Goal: Navigation & Orientation: Find specific page/section

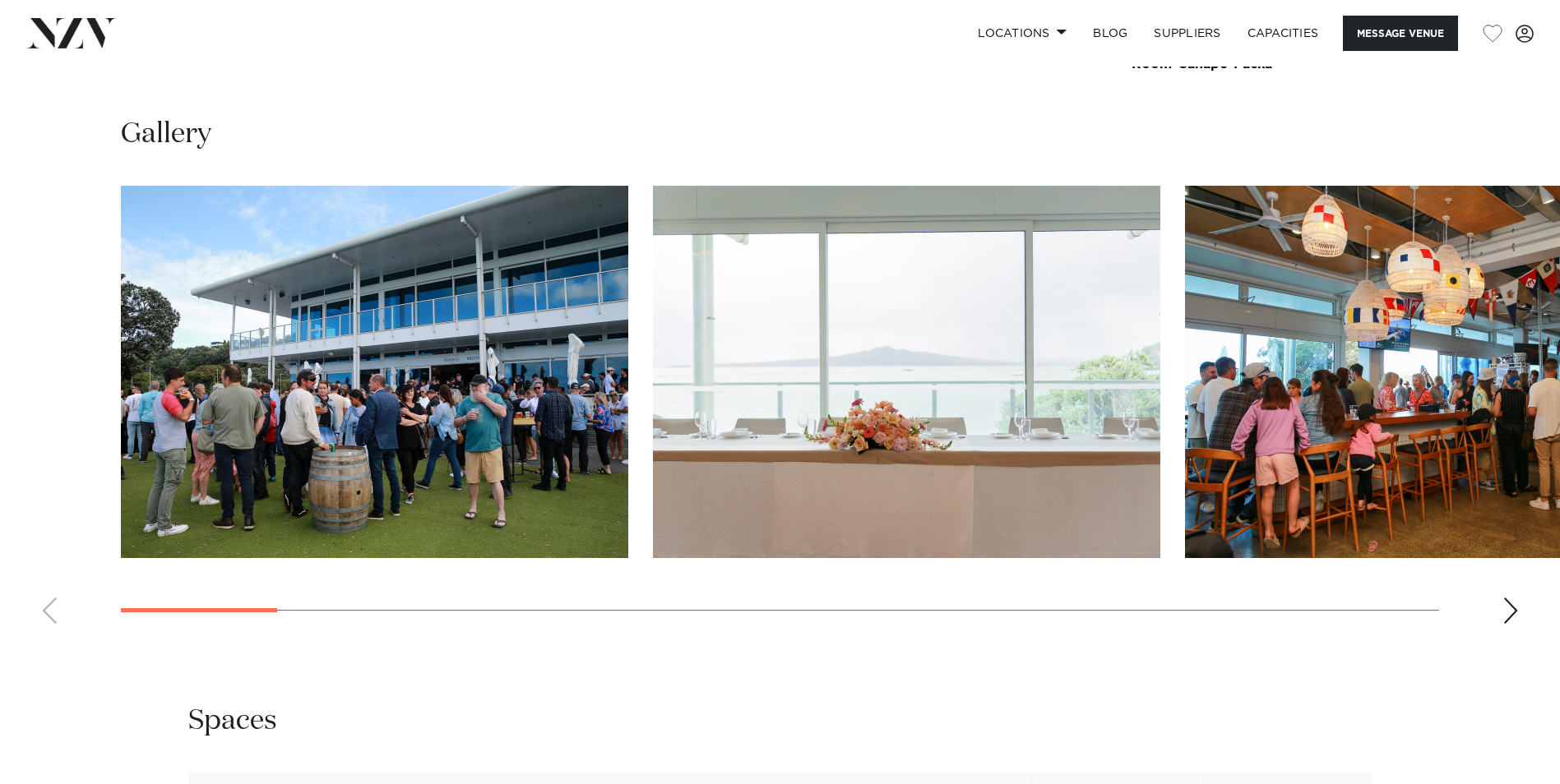
scroll to position [1726, 0]
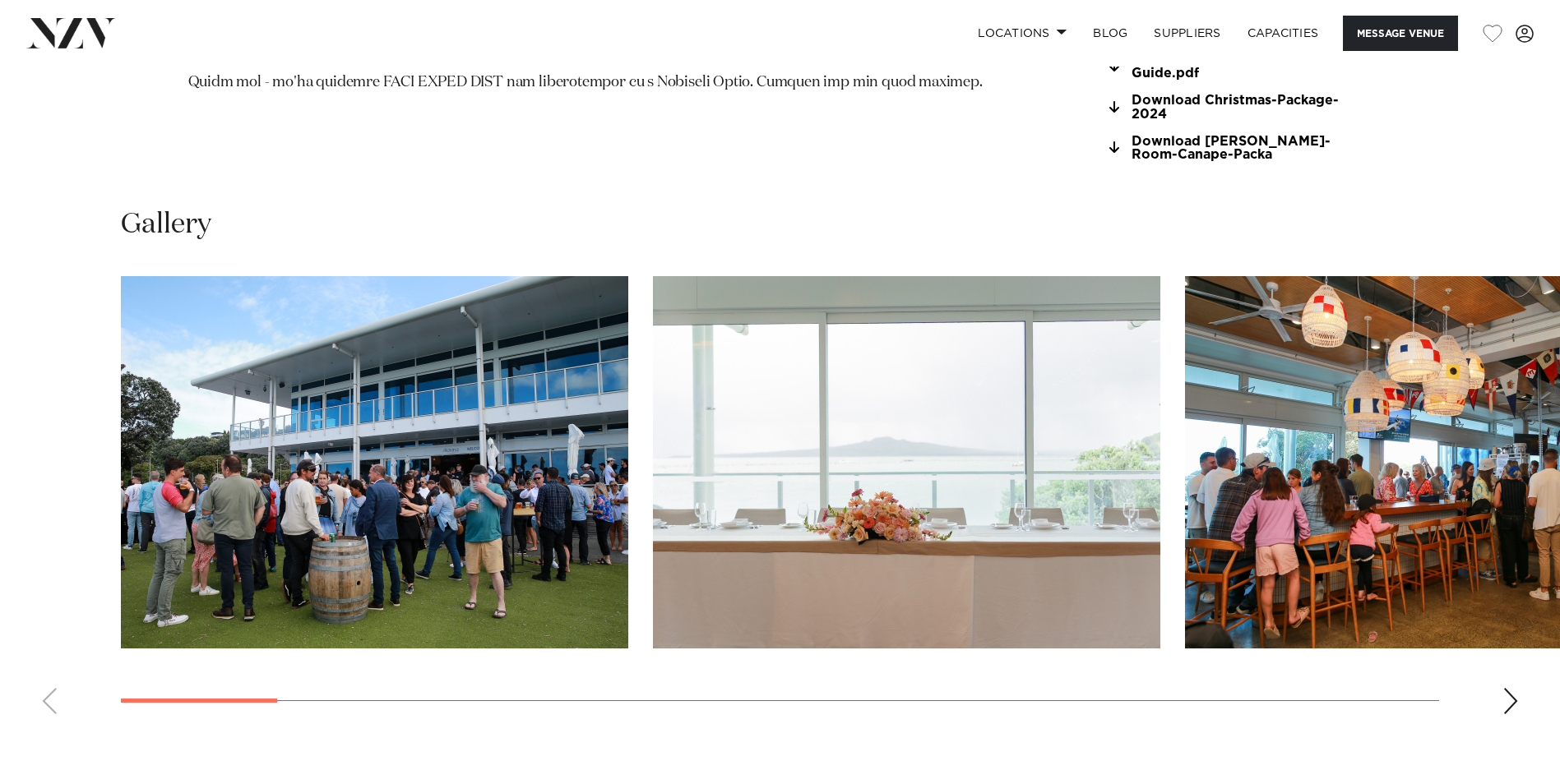
click at [1507, 688] on div "Next slide" at bounding box center [1510, 701] width 16 height 26
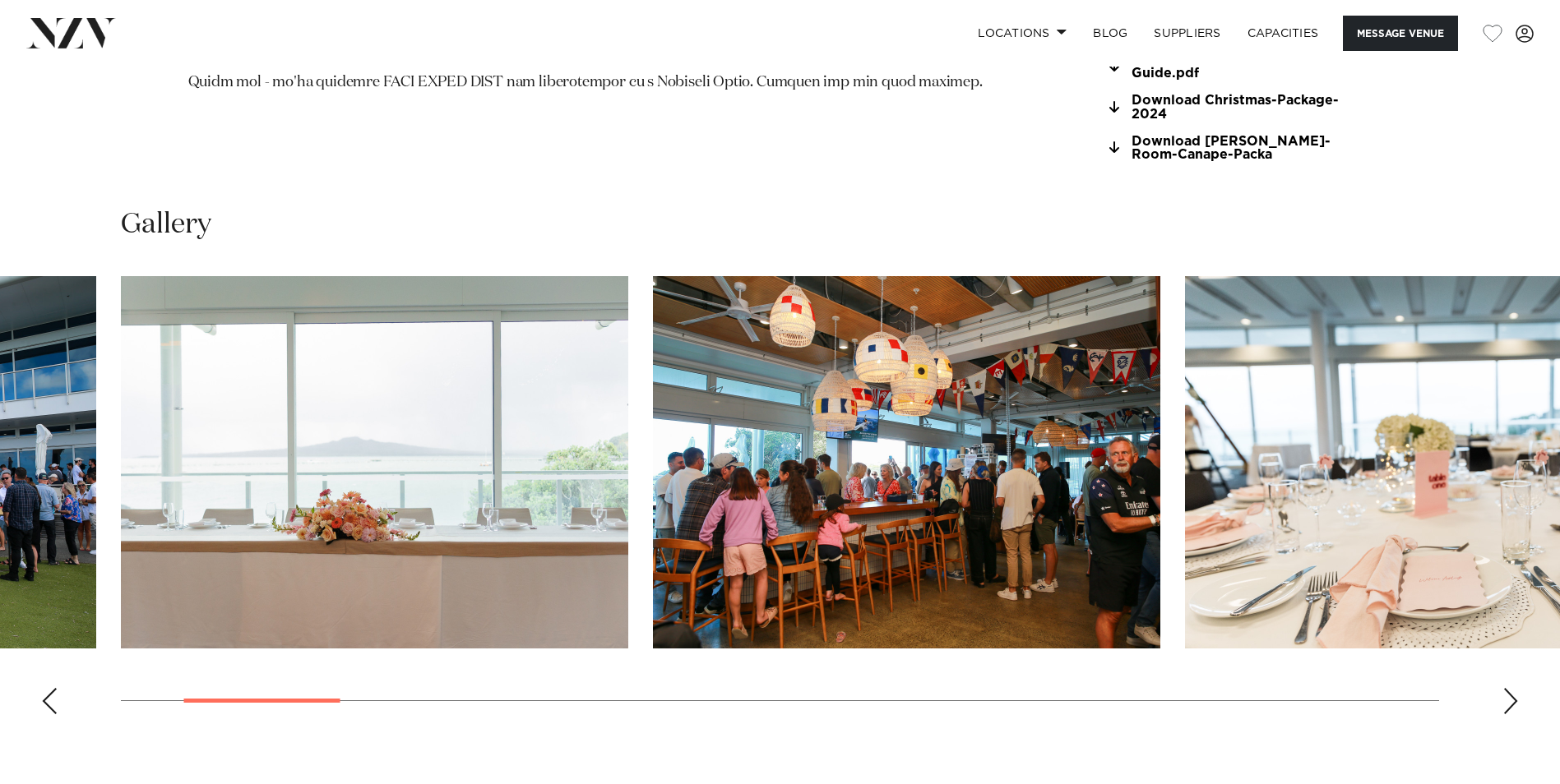
click at [1507, 688] on div "Next slide" at bounding box center [1510, 701] width 16 height 26
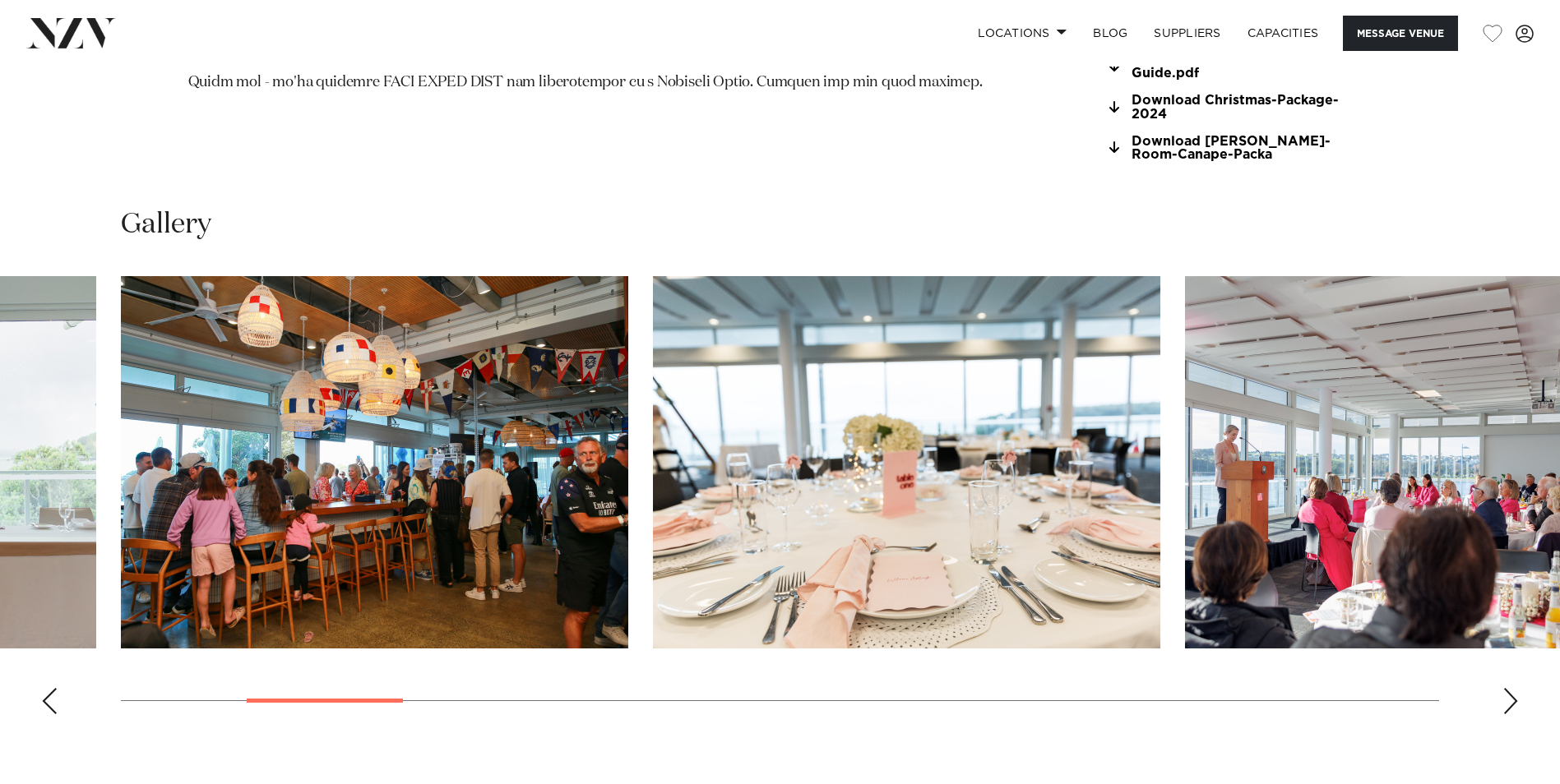
click at [1507, 688] on div "Next slide" at bounding box center [1510, 701] width 16 height 26
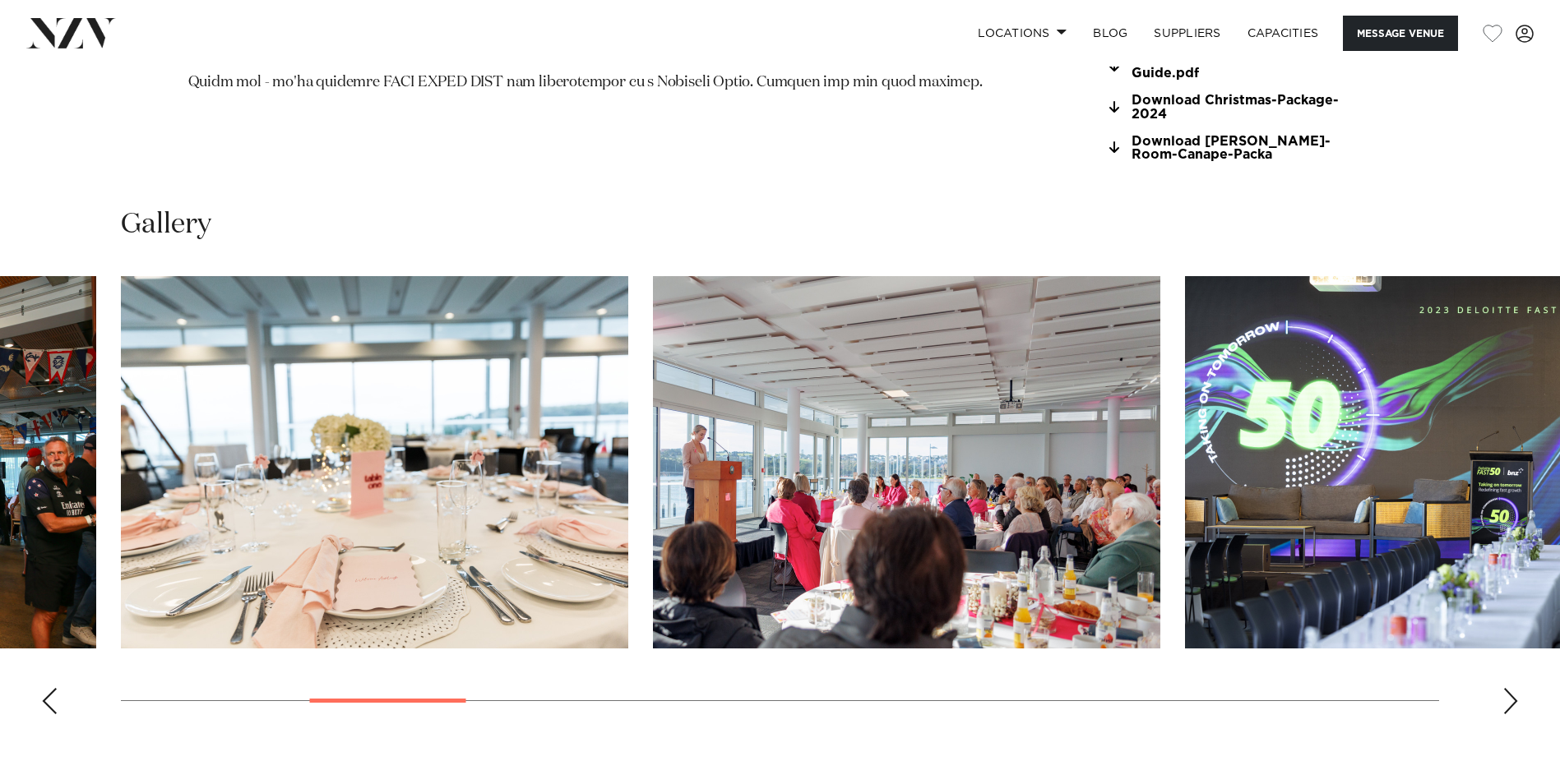
click at [1507, 688] on div "Next slide" at bounding box center [1510, 701] width 16 height 26
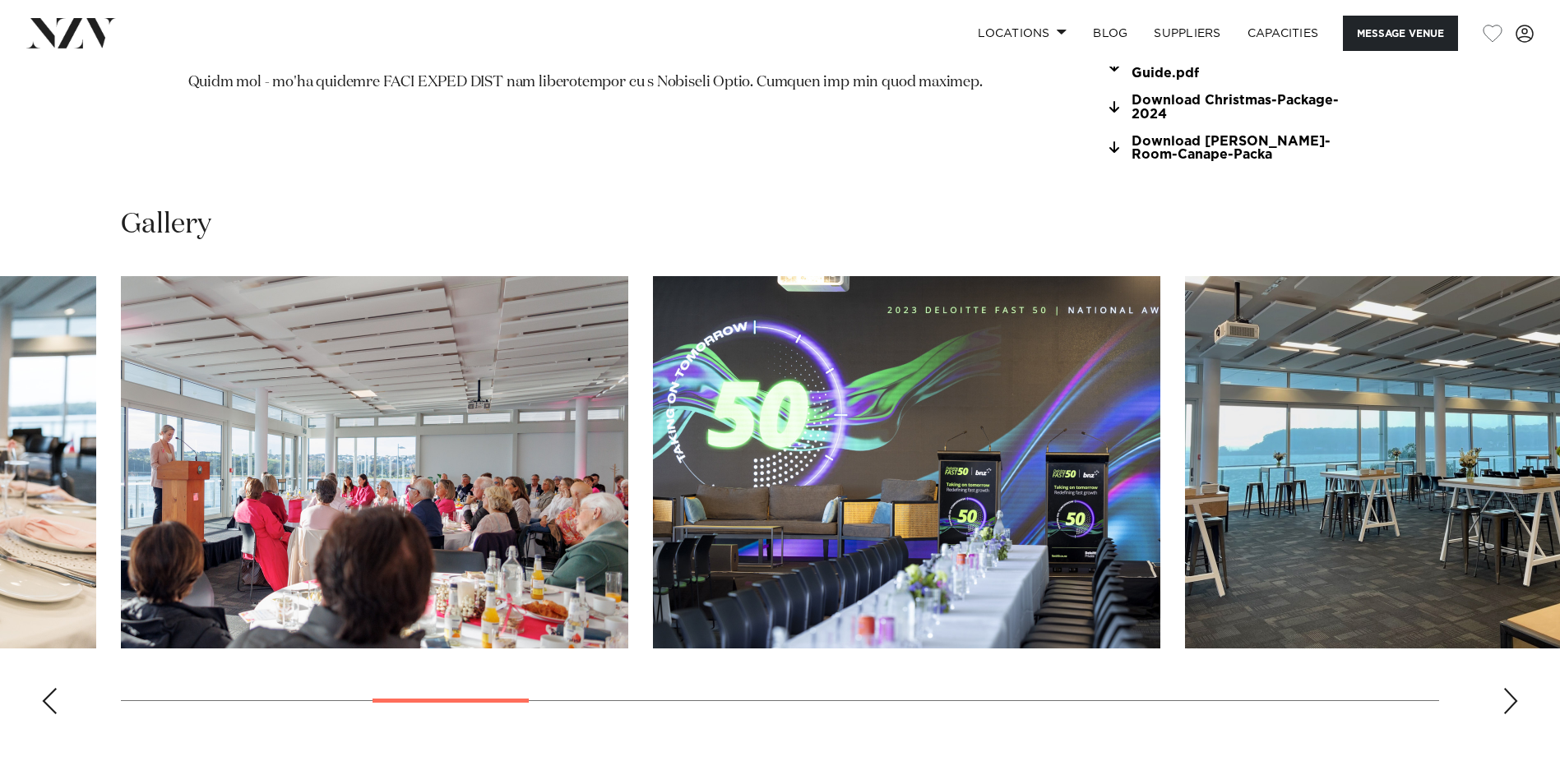
click at [1507, 688] on div "Next slide" at bounding box center [1510, 701] width 16 height 26
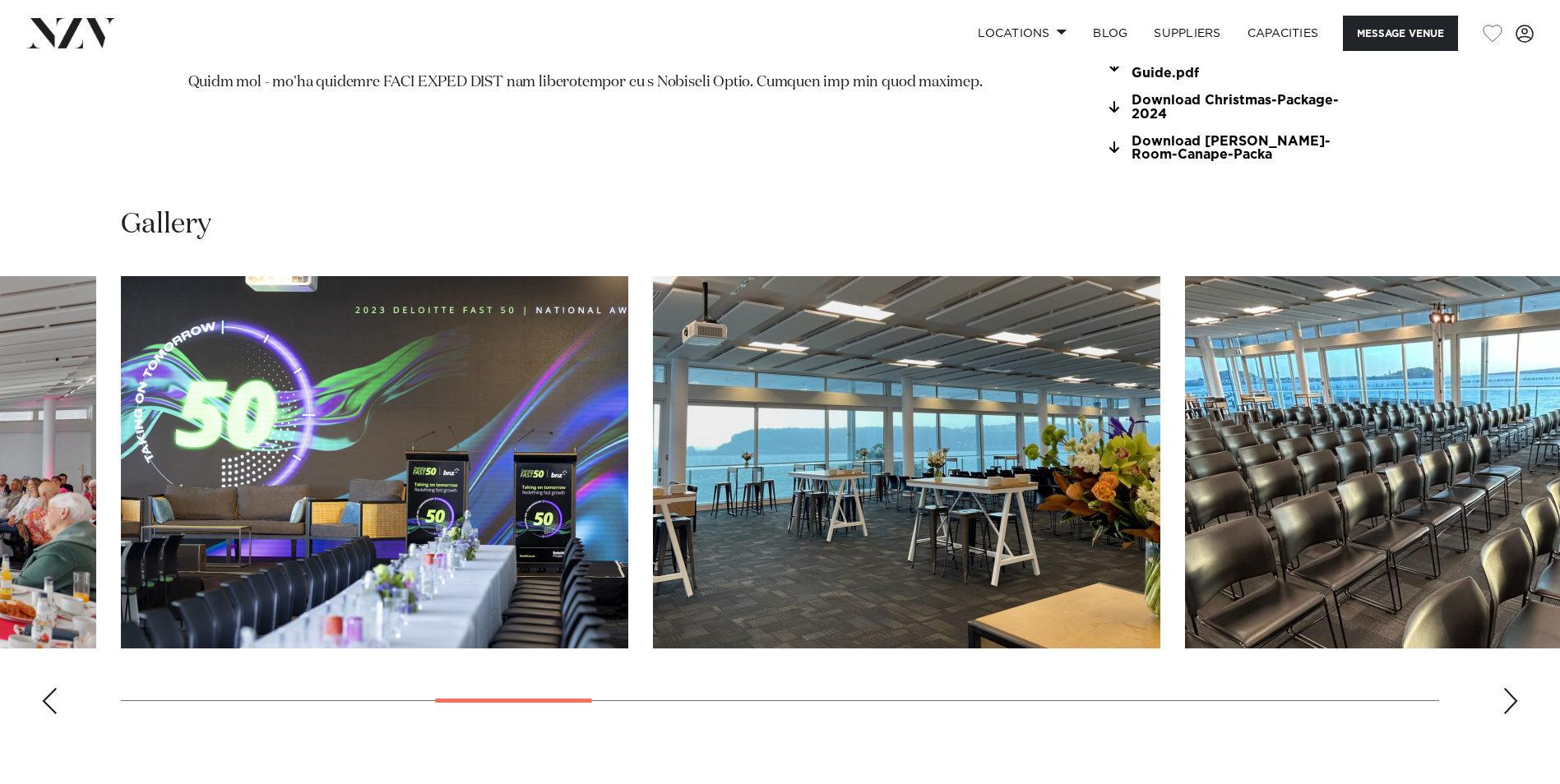
click at [1507, 688] on div "Next slide" at bounding box center [1510, 701] width 16 height 26
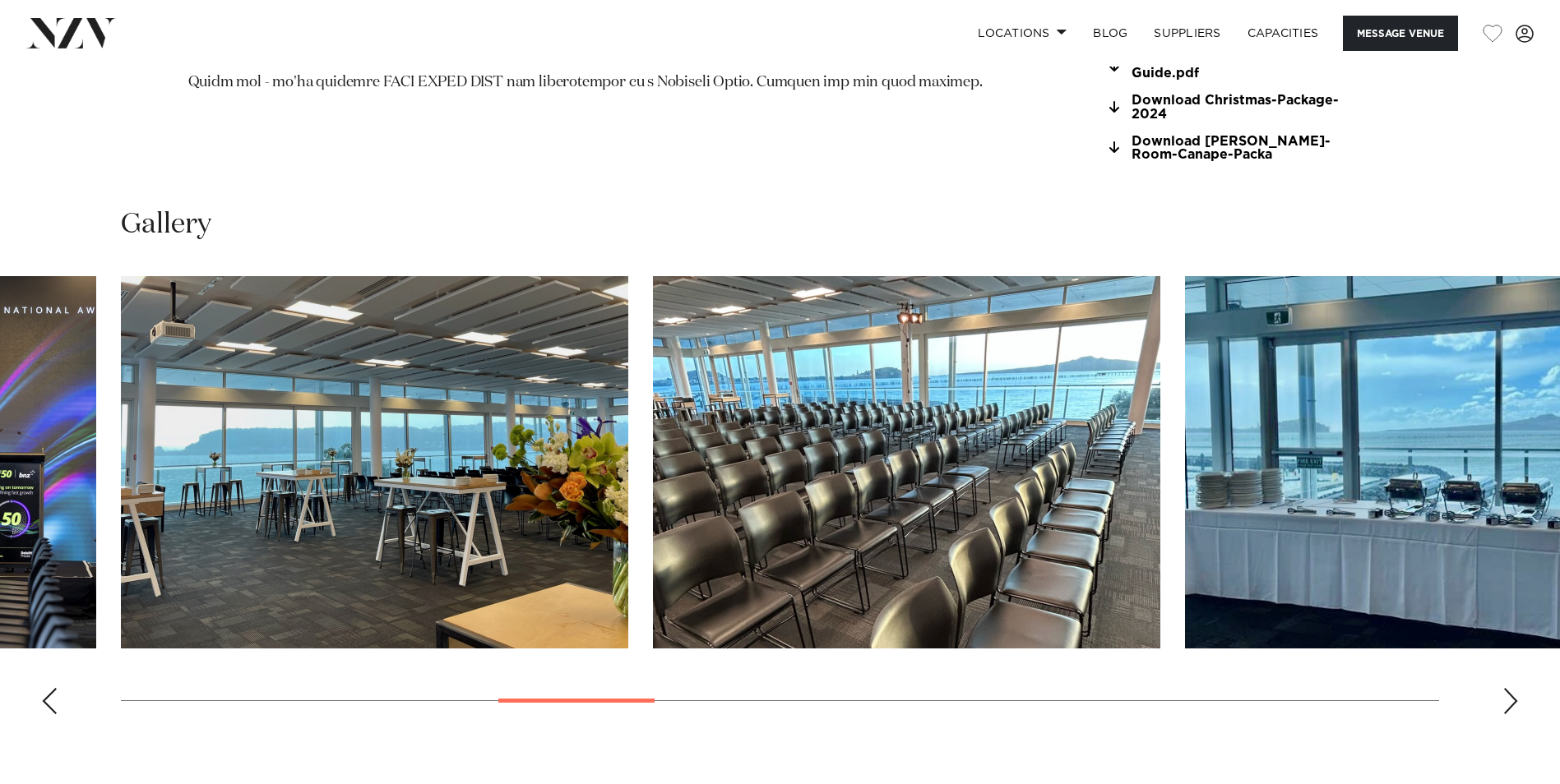
click at [1507, 688] on div "Next slide" at bounding box center [1510, 701] width 16 height 26
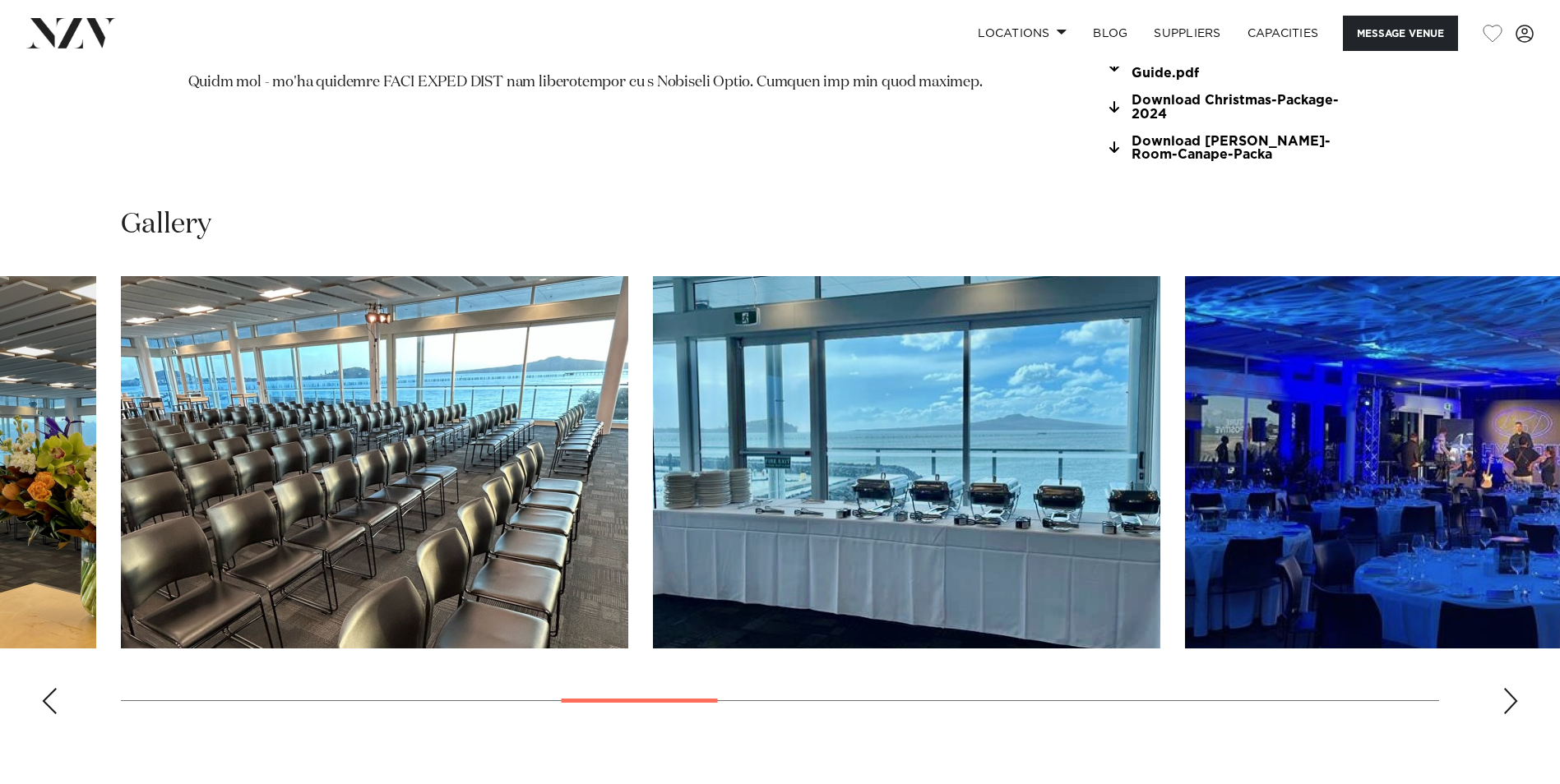
click at [1507, 688] on div "Next slide" at bounding box center [1510, 701] width 16 height 26
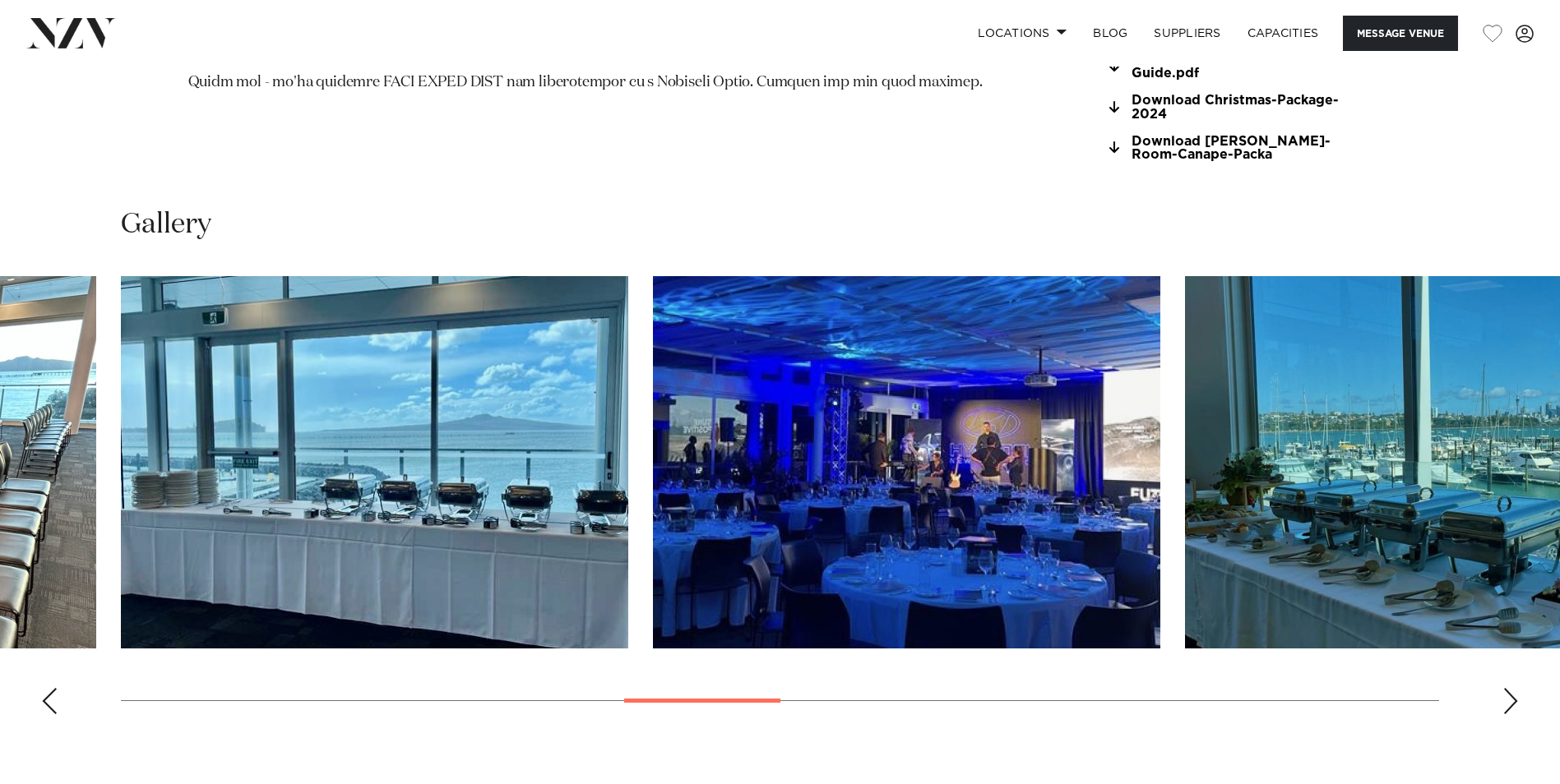
click at [1507, 688] on div "Next slide" at bounding box center [1510, 701] width 16 height 26
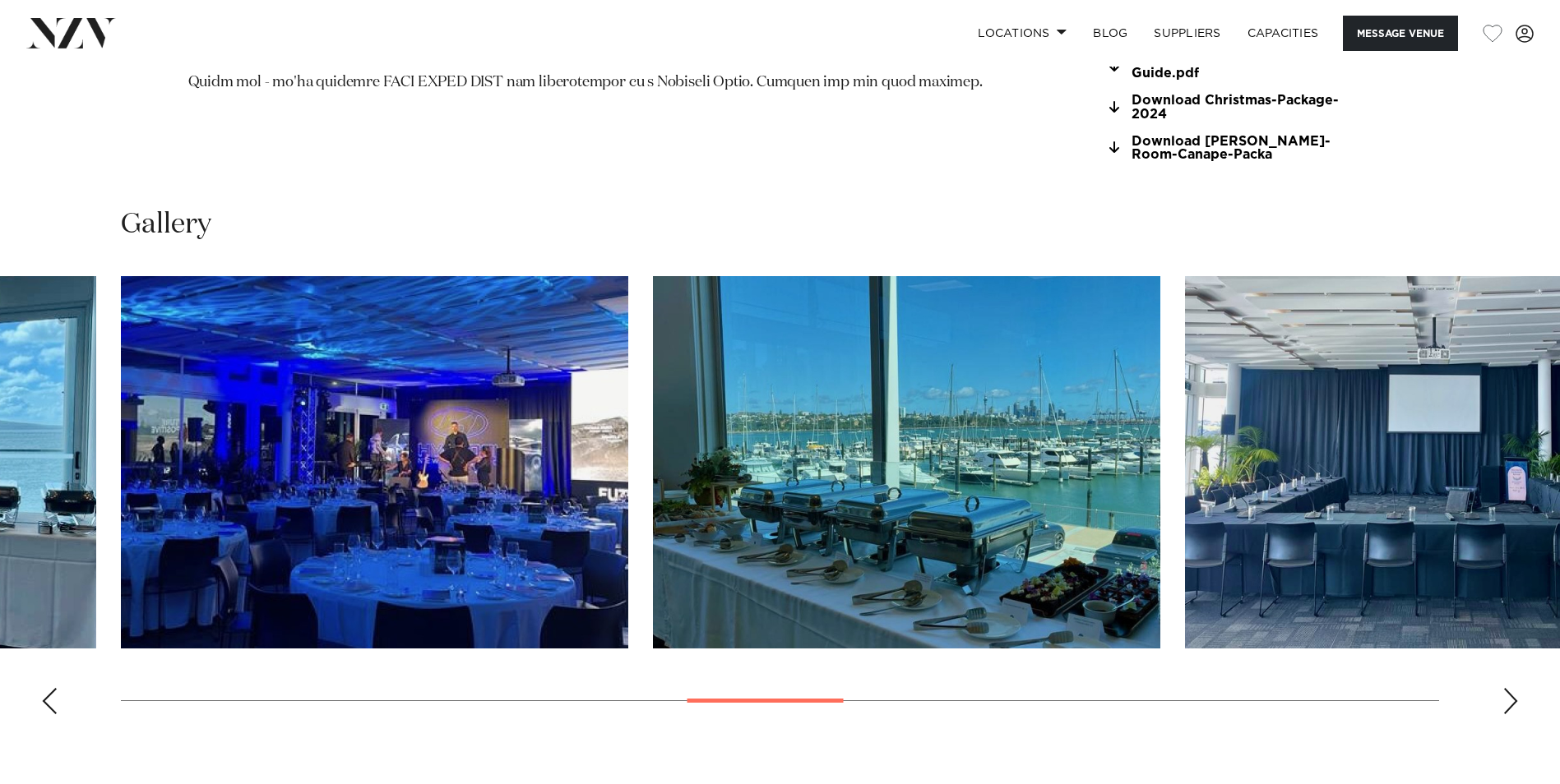
click at [1507, 688] on div "Next slide" at bounding box center [1510, 701] width 16 height 26
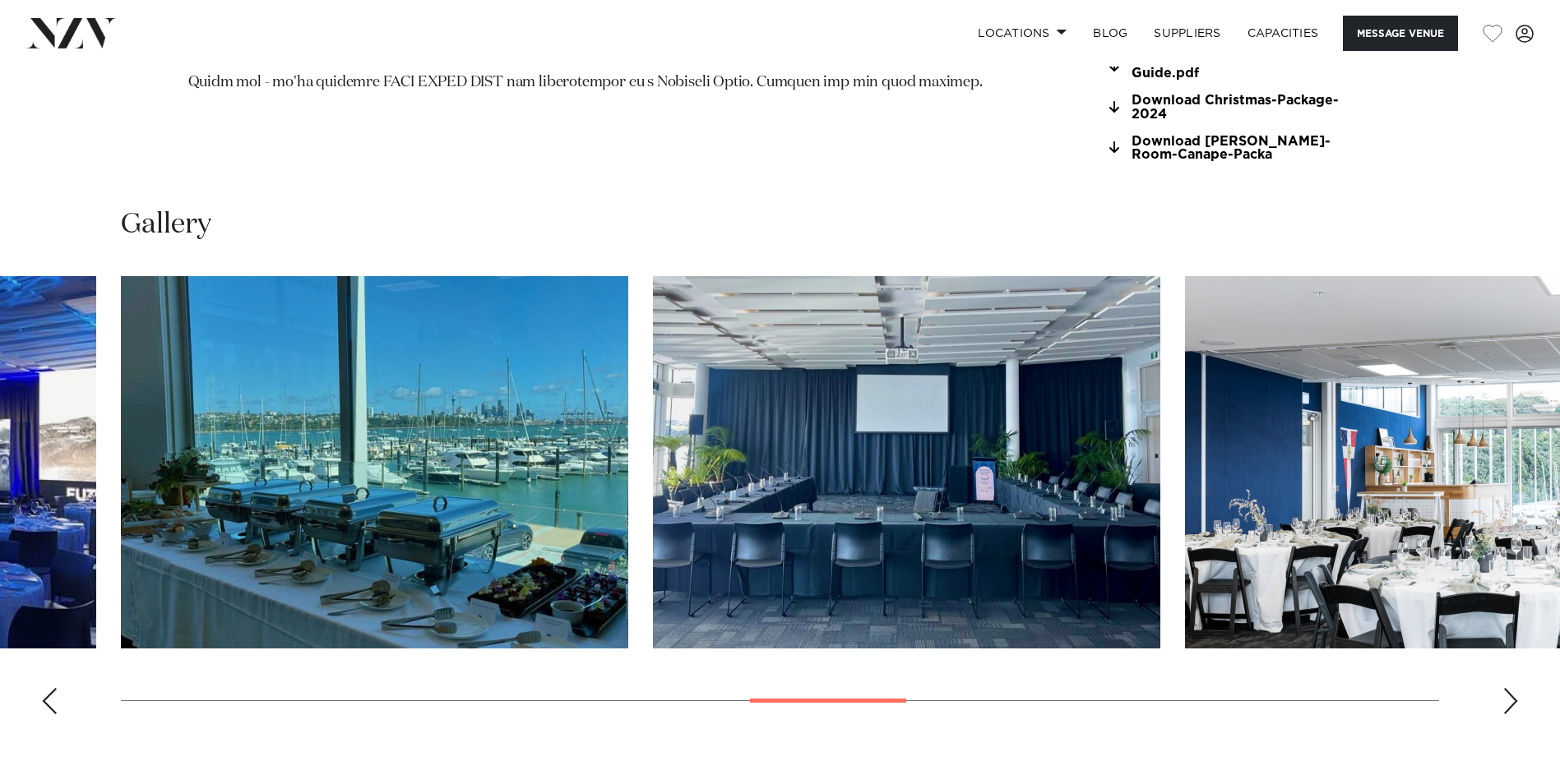
click at [1513, 688] on div "Next slide" at bounding box center [1510, 701] width 16 height 26
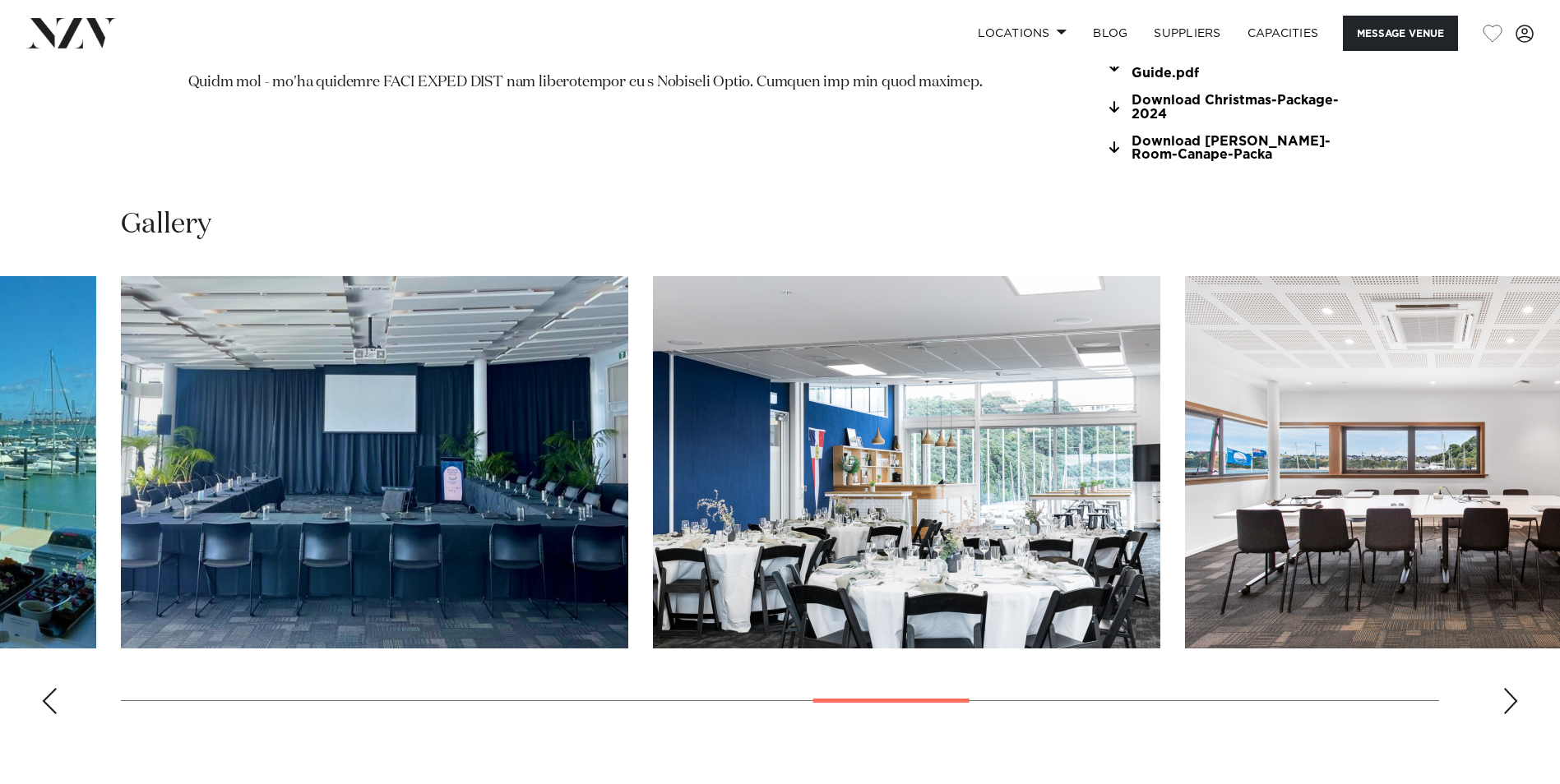
click at [1513, 688] on div "Next slide" at bounding box center [1510, 701] width 16 height 26
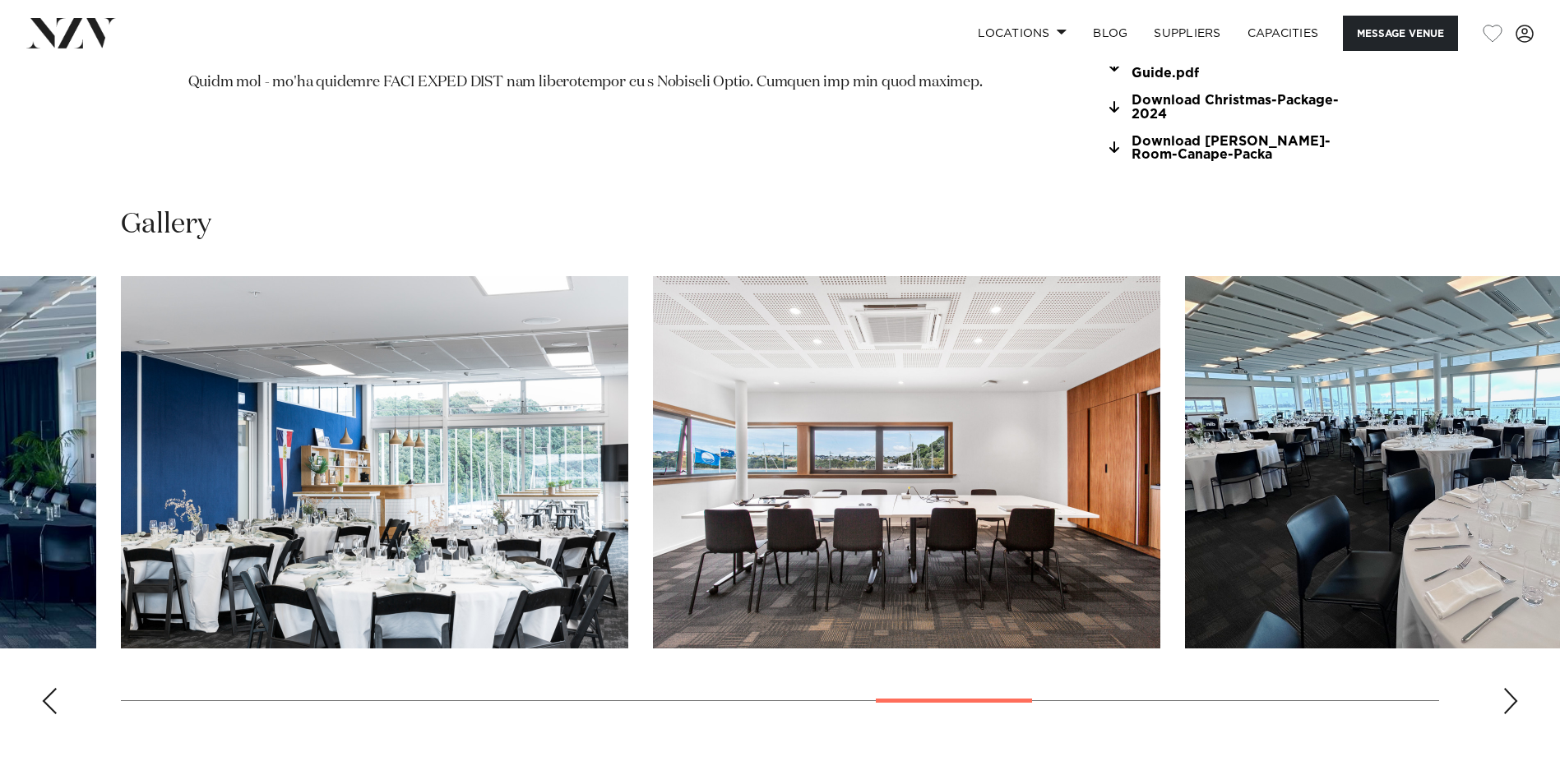
click at [1513, 688] on div "Next slide" at bounding box center [1510, 701] width 16 height 26
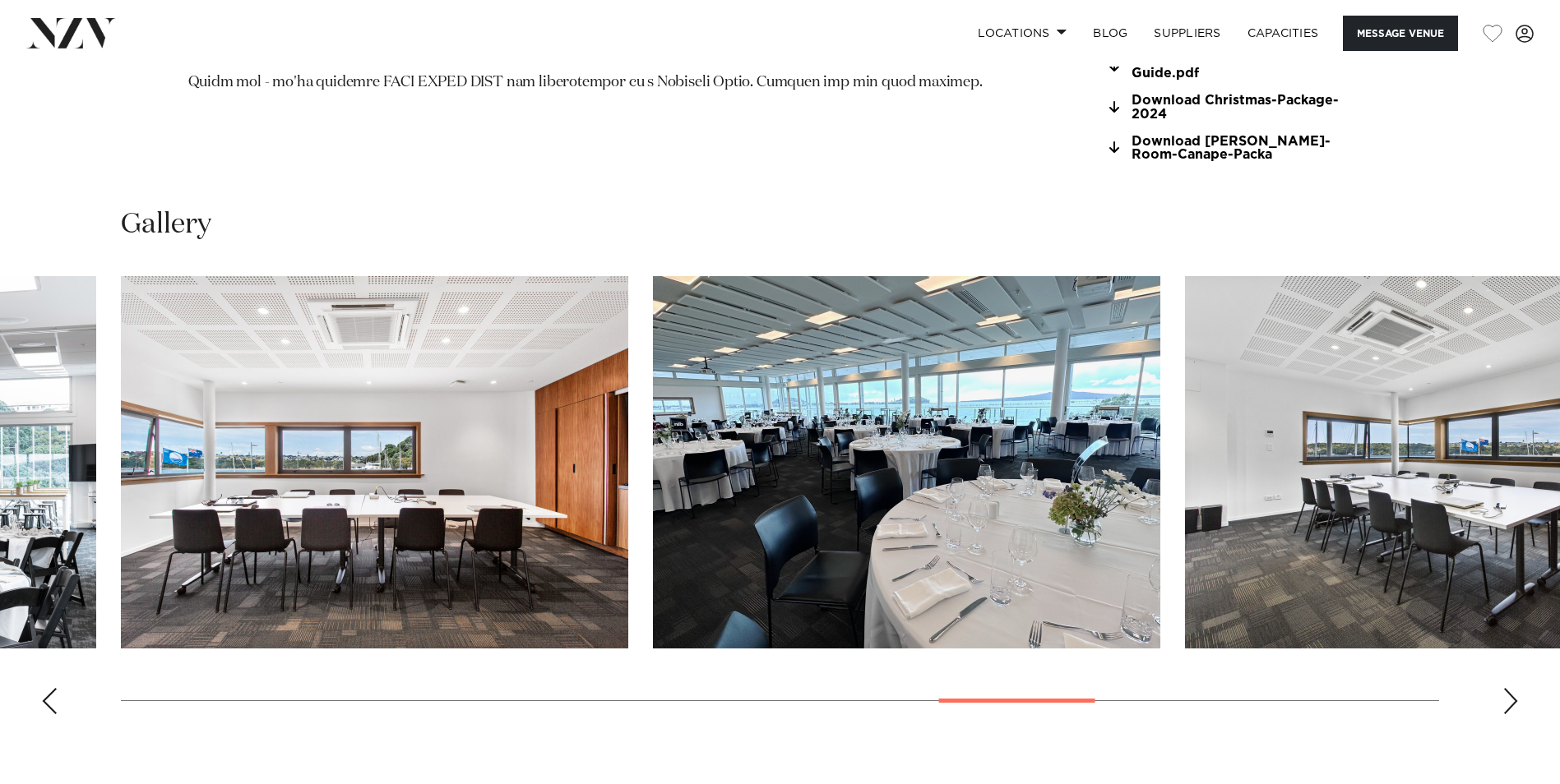
click at [1513, 688] on div "Next slide" at bounding box center [1510, 701] width 16 height 26
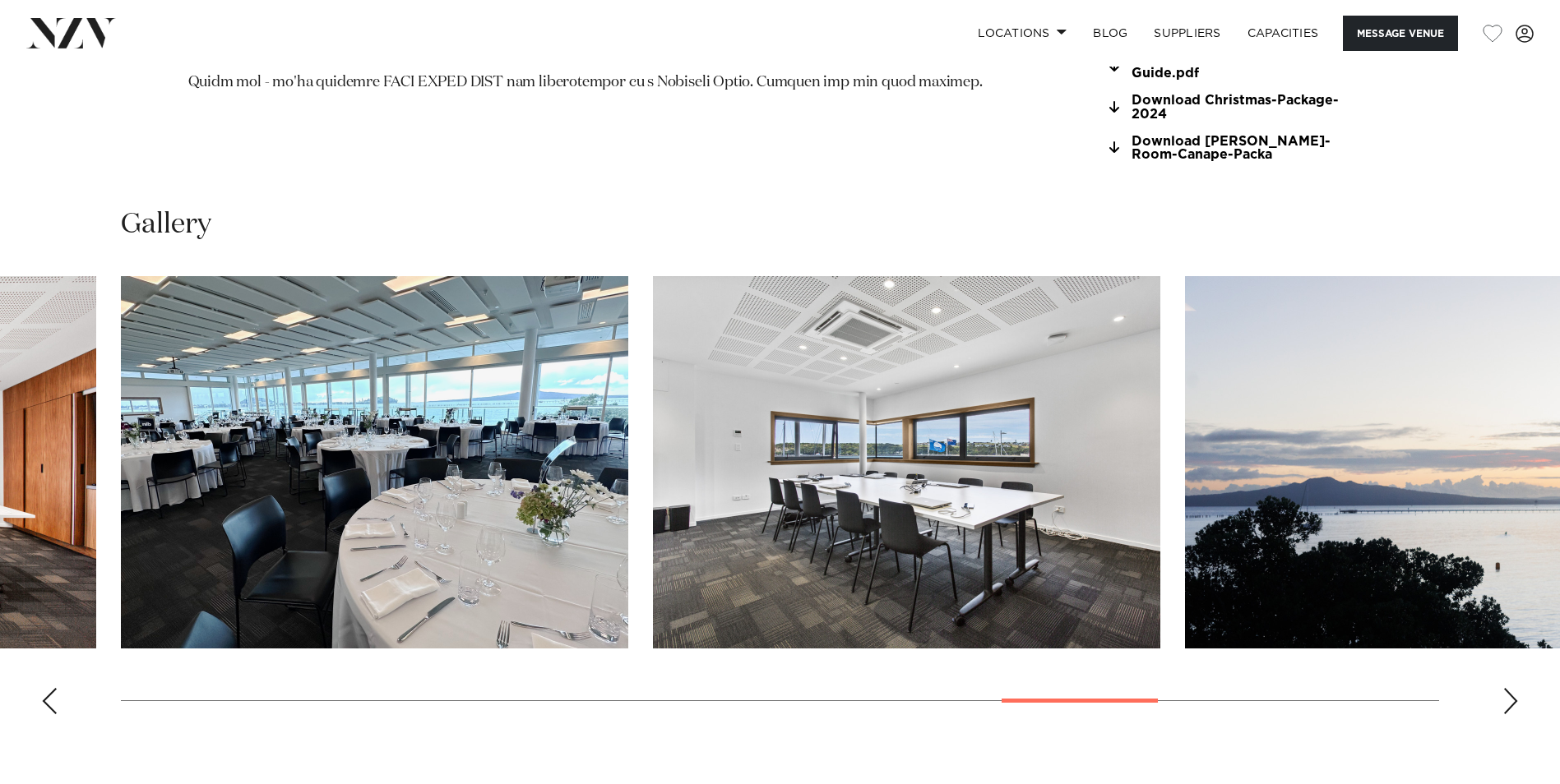
click at [1513, 688] on div "Next slide" at bounding box center [1510, 701] width 16 height 26
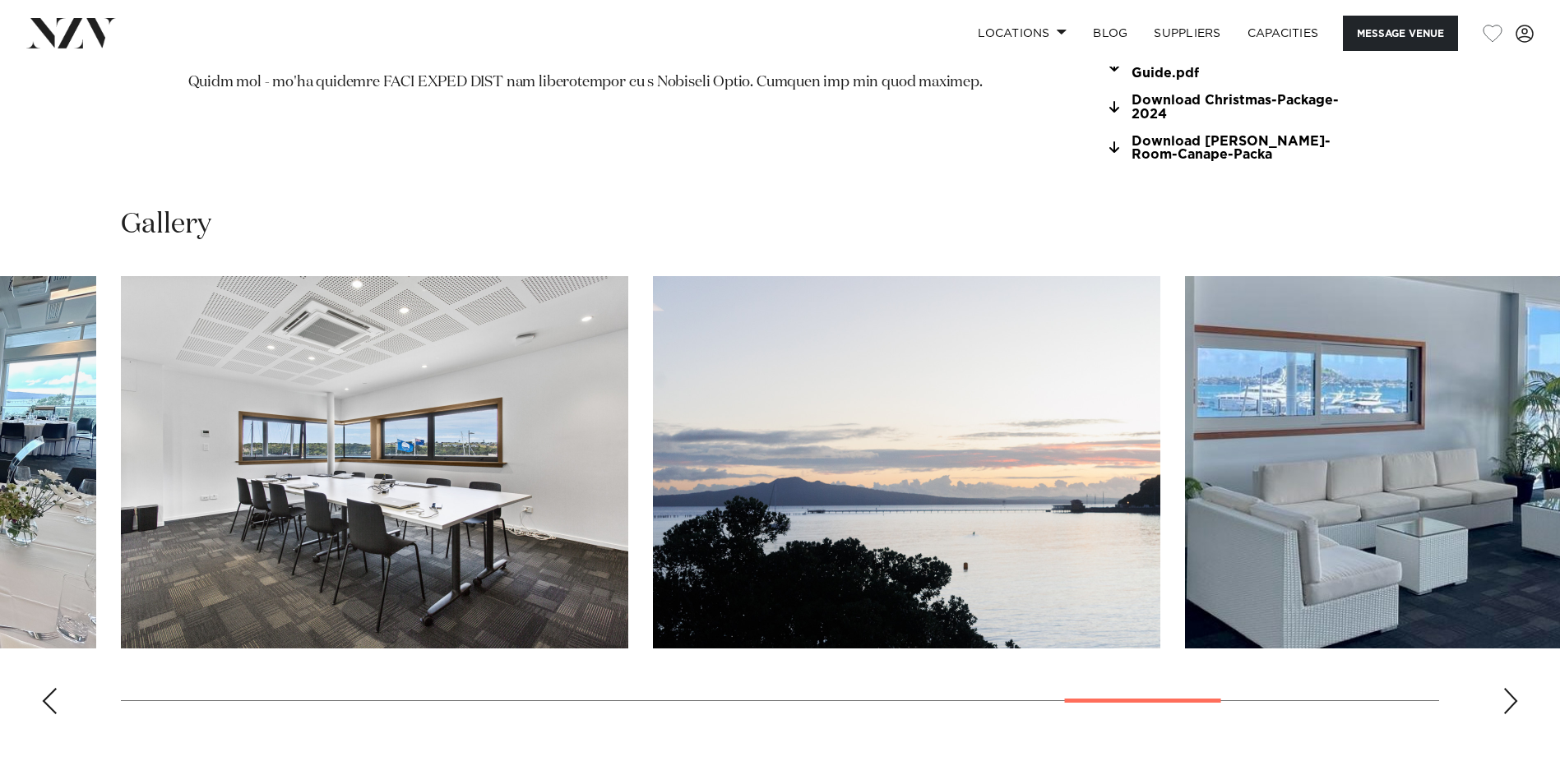
click at [1513, 688] on div "Next slide" at bounding box center [1510, 701] width 16 height 26
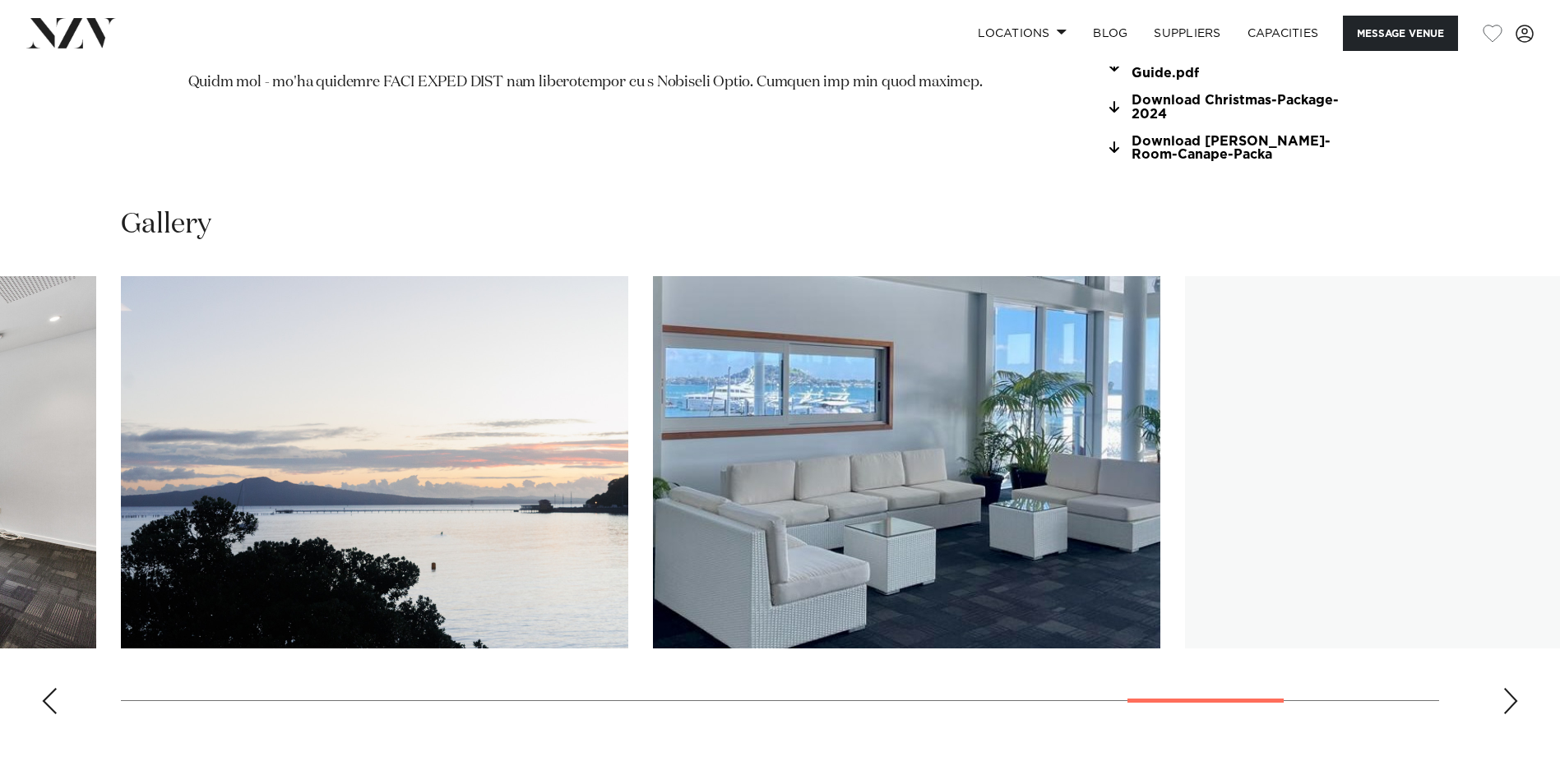
click at [1513, 688] on div "Next slide" at bounding box center [1510, 701] width 16 height 26
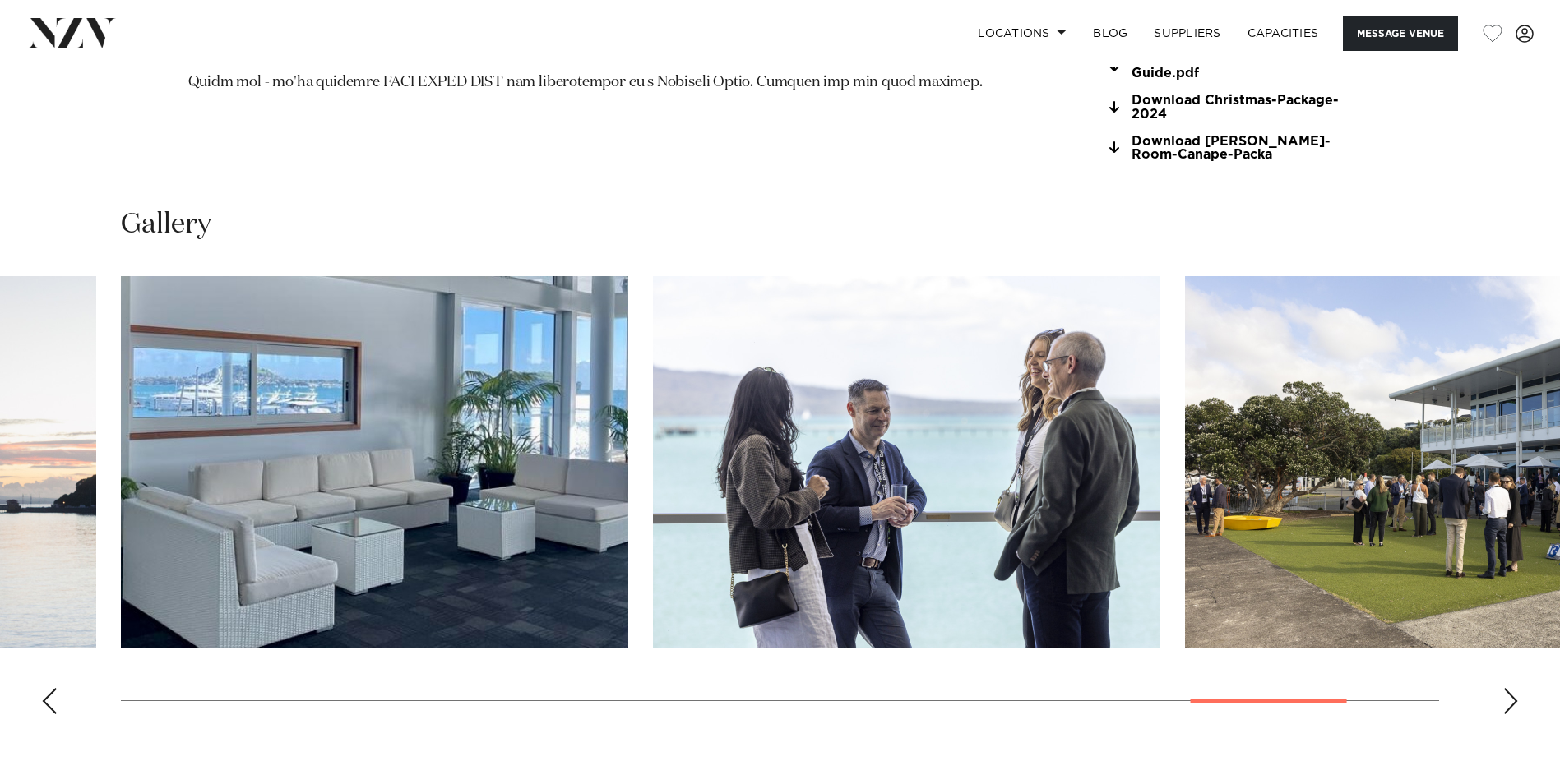
click at [1513, 688] on div "Next slide" at bounding box center [1510, 701] width 16 height 26
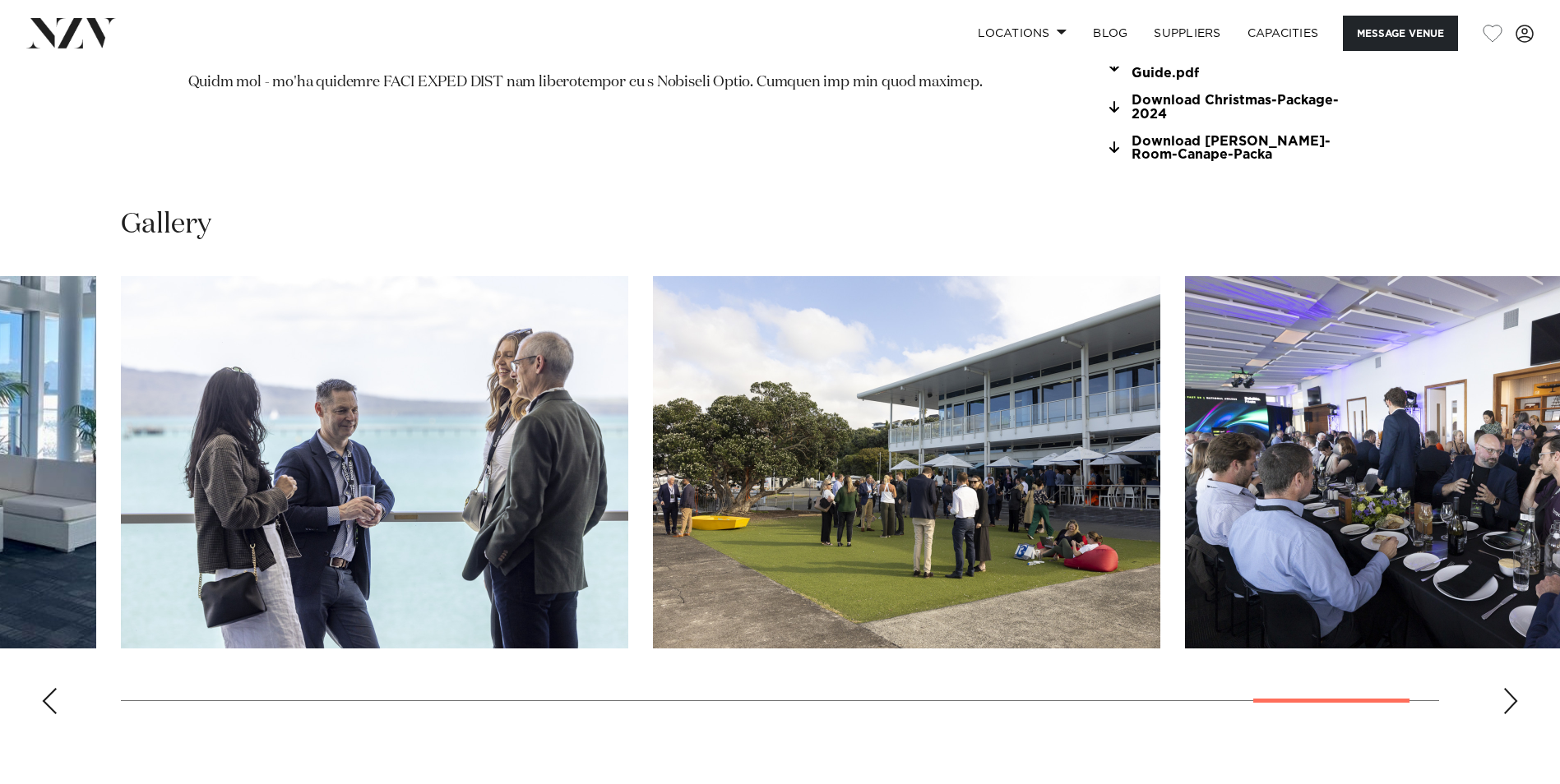
click at [1513, 688] on div "Next slide" at bounding box center [1510, 701] width 16 height 26
